Goal: Task Accomplishment & Management: Manage account settings

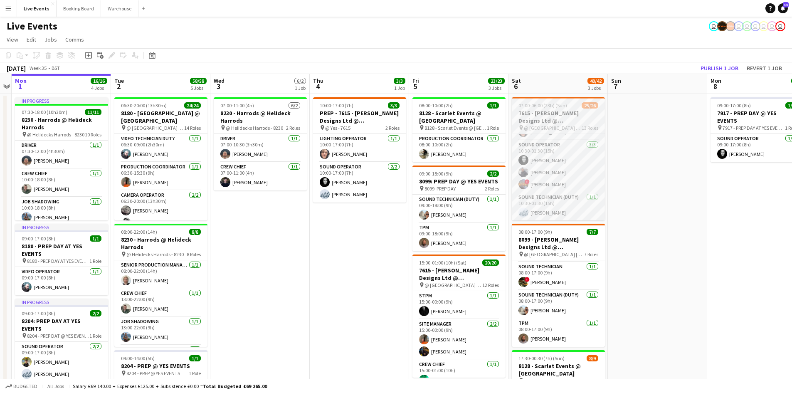
scroll to position [219, 0]
click at [543, 193] on app-card-role "Sound Operator [DATE] 10:30-01:30 (15h) [PERSON_NAME] [PERSON_NAME] ! [PERSON_N…" at bounding box center [558, 175] width 93 height 52
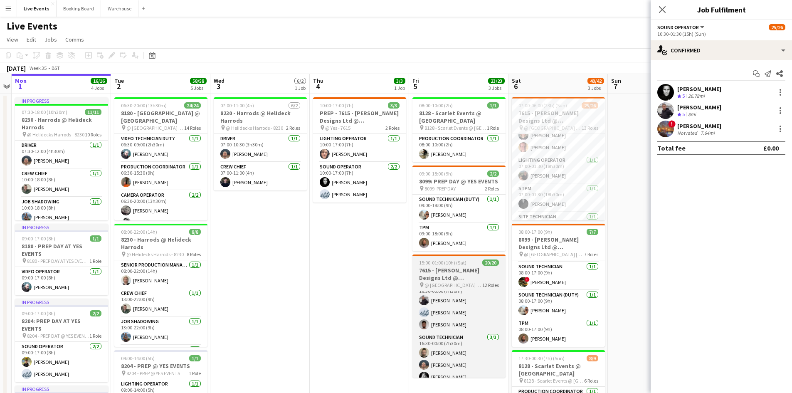
scroll to position [349, 0]
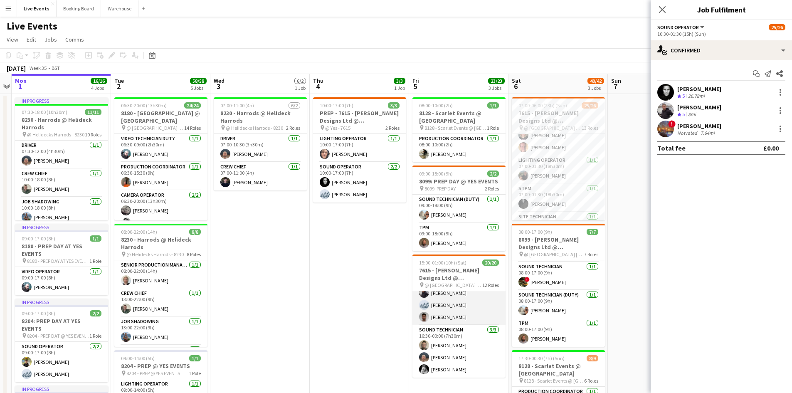
drag, startPoint x: 443, startPoint y: 314, endPoint x: 465, endPoint y: 297, distance: 27.8
click at [443, 314] on app-card-role "Sound Operator [DATE] 16:30-00:00 (7h30m) [PERSON_NAME] [PERSON_NAME] [PERSON_N…" at bounding box center [458, 299] width 93 height 52
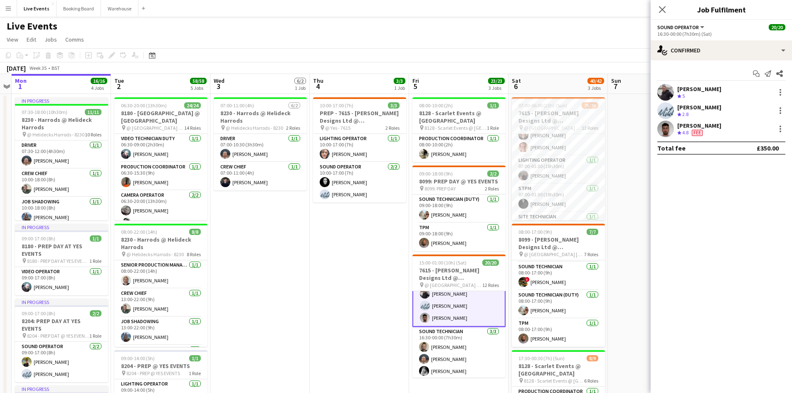
scroll to position [350, 0]
click at [698, 123] on div "[PERSON_NAME]" at bounding box center [699, 125] width 44 height 7
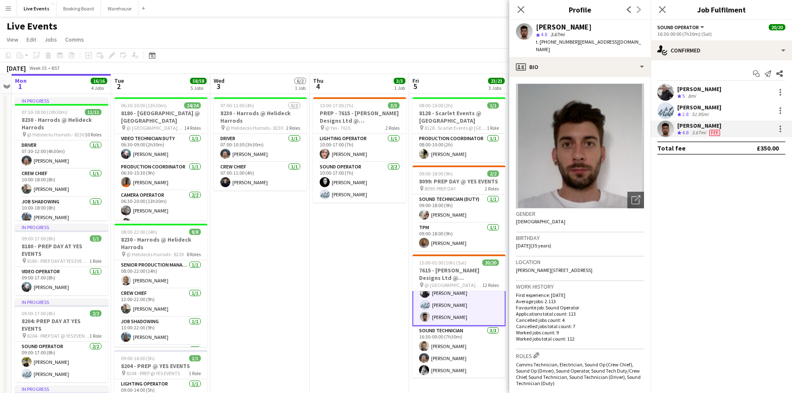
drag, startPoint x: 574, startPoint y: 41, endPoint x: 625, endPoint y: 39, distance: 52.0
click at [625, 39] on div "[PERSON_NAME] star 4.8 3.67mi t. [PHONE_NUMBER] | [EMAIL_ADDRESS][DOMAIN_NAME]" at bounding box center [579, 38] width 141 height 37
copy span "[EMAIL_ADDRESS][DOMAIN_NAME]"
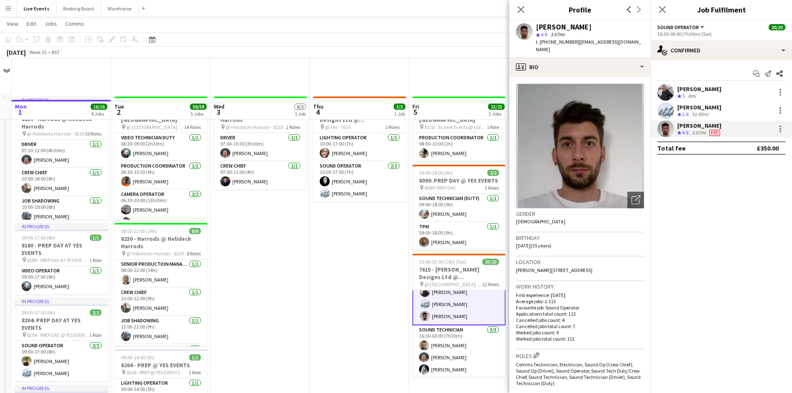
scroll to position [83, 0]
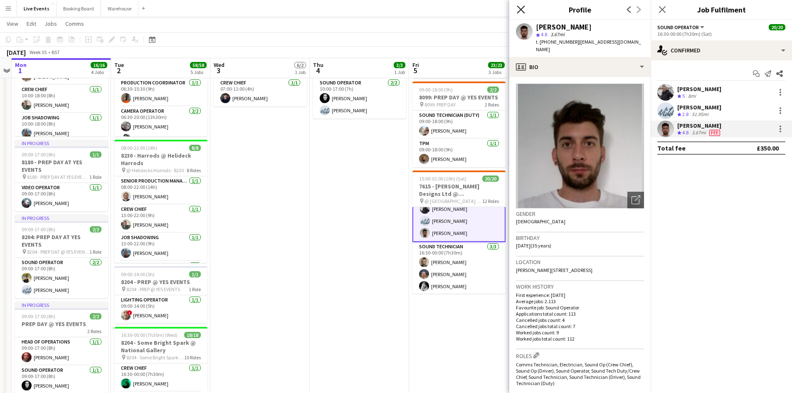
click at [518, 11] on icon "Close pop-in" at bounding box center [521, 9] width 8 height 8
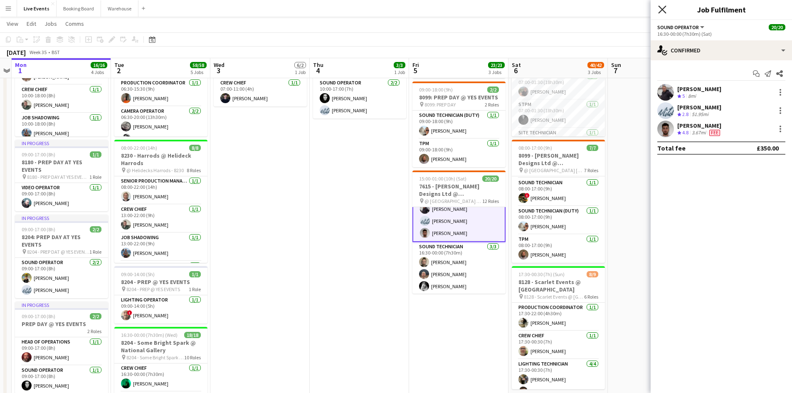
click at [662, 6] on icon "Close pop-in" at bounding box center [662, 9] width 8 height 8
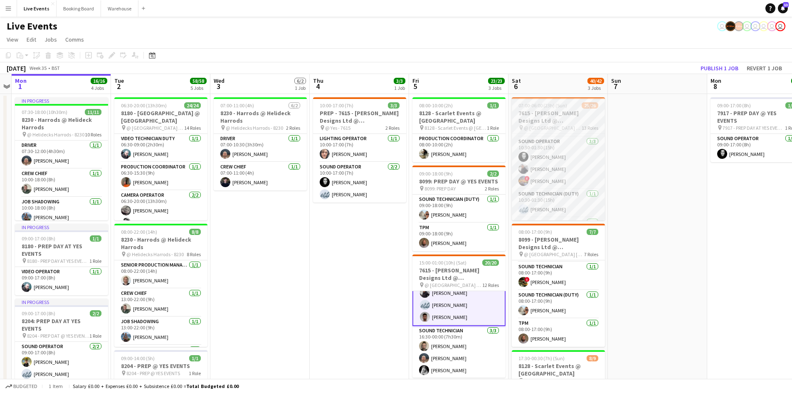
scroll to position [228, 0]
click at [523, 180] on app-user-avatar at bounding box center [523, 184] width 10 height 10
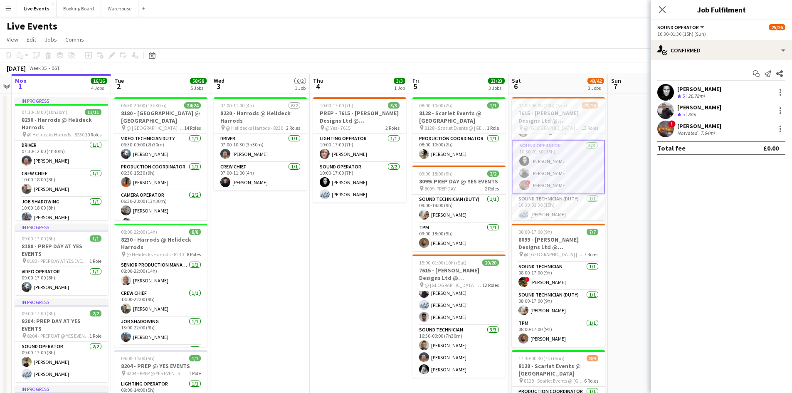
scroll to position [349, 0]
click at [692, 127] on div "[PERSON_NAME]" at bounding box center [699, 125] width 44 height 7
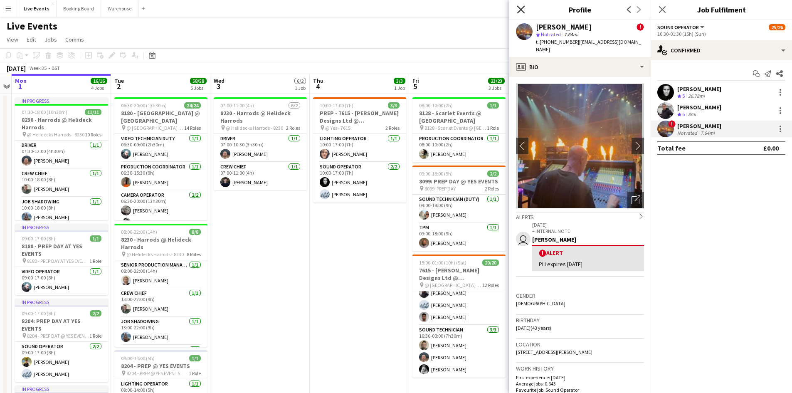
click at [518, 8] on icon "Close pop-in" at bounding box center [521, 9] width 8 height 8
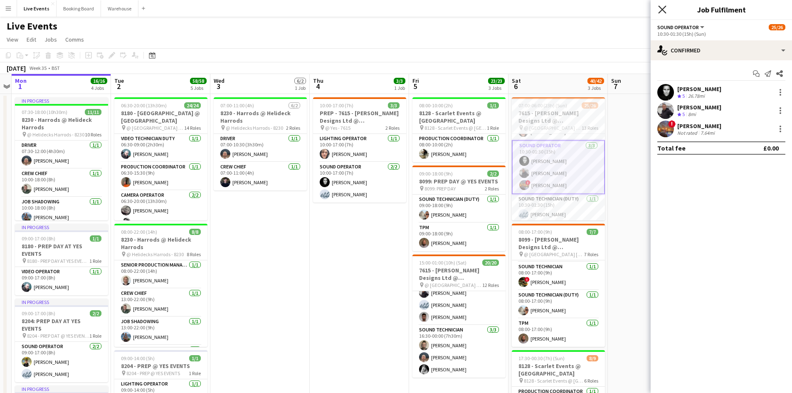
click at [662, 10] on icon at bounding box center [662, 9] width 8 height 8
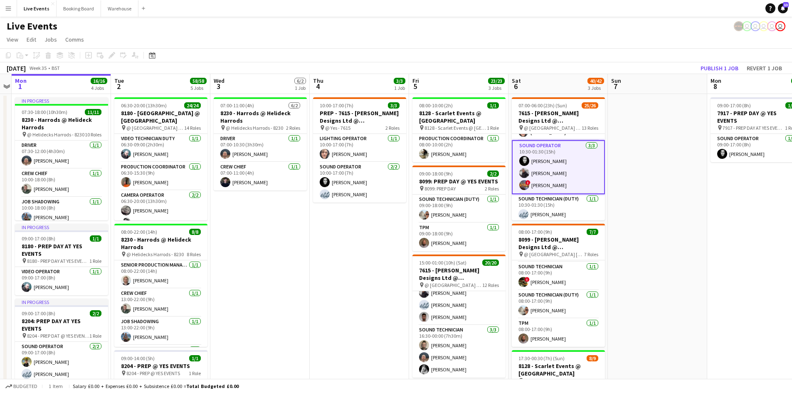
click at [672, 186] on app-date-cell at bounding box center [657, 389] width 99 height 591
